Goal: Navigation & Orientation: Find specific page/section

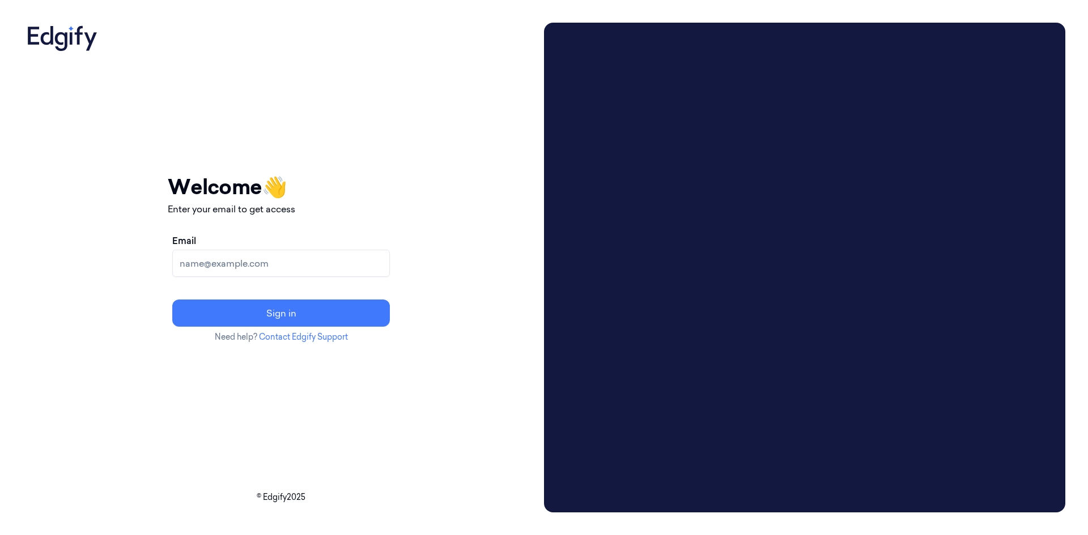
click at [223, 269] on input "Email" at bounding box center [281, 263] width 218 height 27
type input "varsha.poojary@indivillage.co"
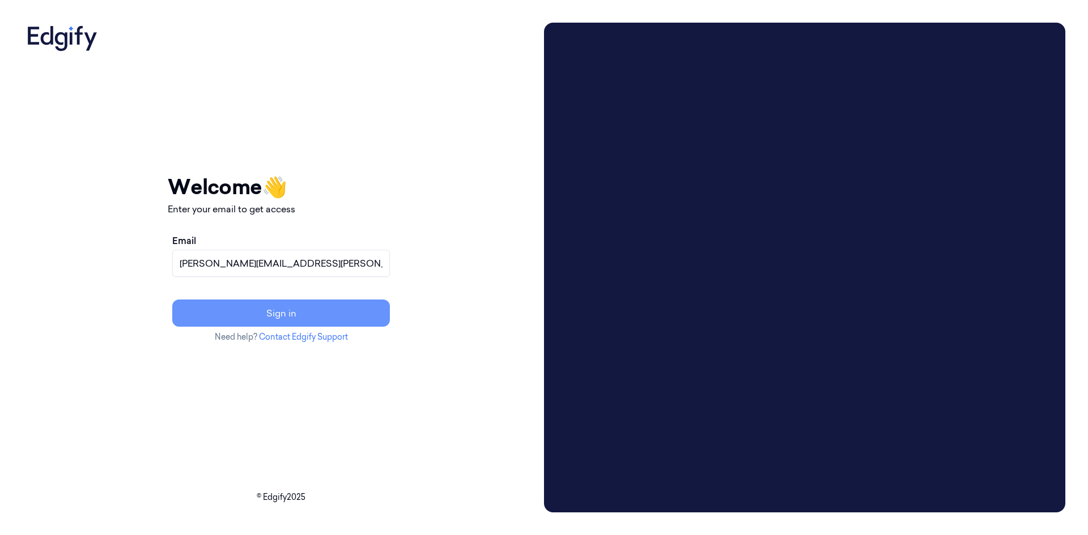
click at [303, 310] on button "Sign in" at bounding box center [281, 313] width 218 height 27
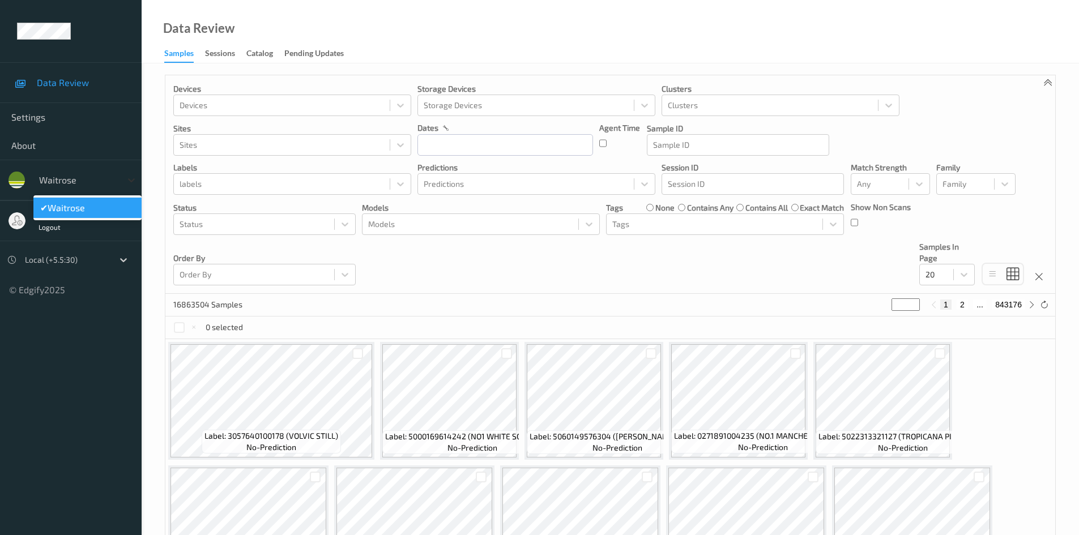
click at [127, 178] on icon at bounding box center [131, 179] width 11 height 11
click at [129, 177] on icon at bounding box center [131, 179] width 11 height 11
